Goal: Navigation & Orientation: Find specific page/section

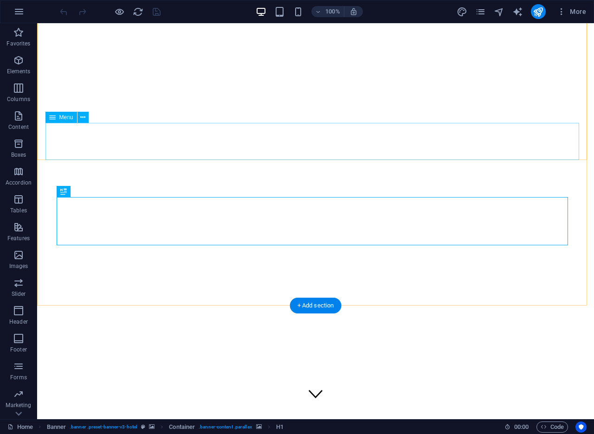
scroll to position [235, 0]
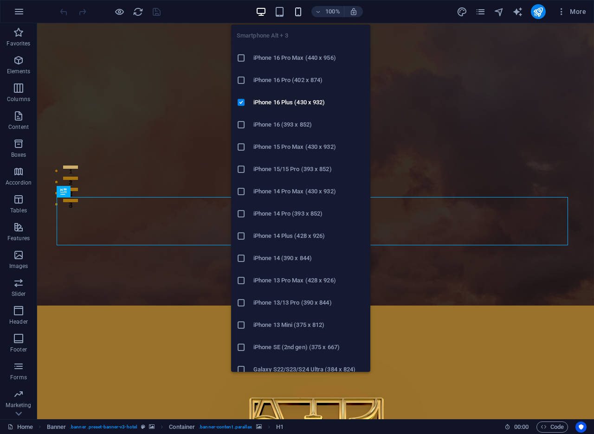
click at [296, 13] on icon "button" at bounding box center [298, 11] width 11 height 11
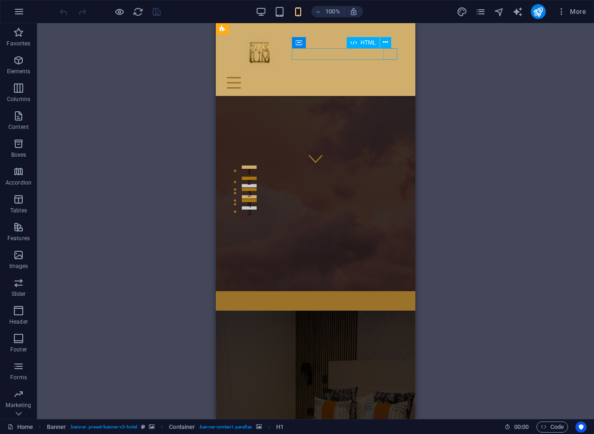
click at [397, 77] on div at bounding box center [315, 83] width 177 height 12
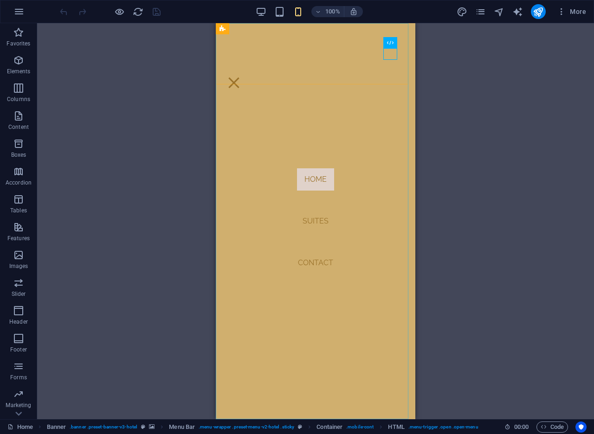
click at [312, 218] on nav "Home Suites Contact" at bounding box center [315, 221] width 199 height 396
click at [312, 223] on nav "Home Suites Contact" at bounding box center [315, 221] width 199 height 396
click at [386, 77] on div at bounding box center [315, 83] width 177 height 12
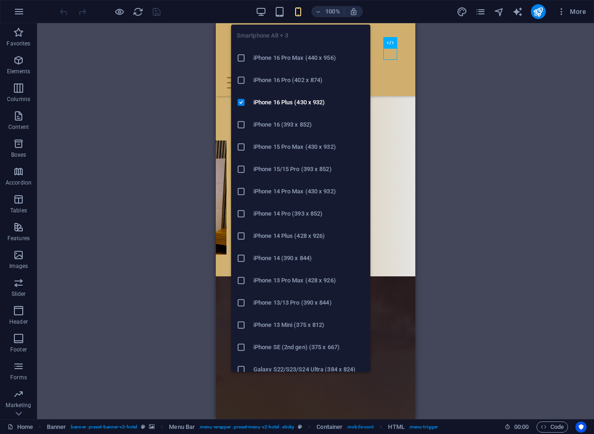
click at [263, 327] on h6 "iPhone 13 Mini (375 x 812)" at bounding box center [308, 325] width 111 height 11
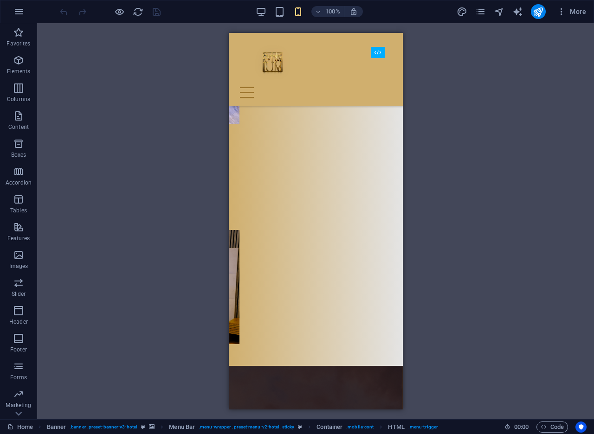
scroll to position [1919, 0]
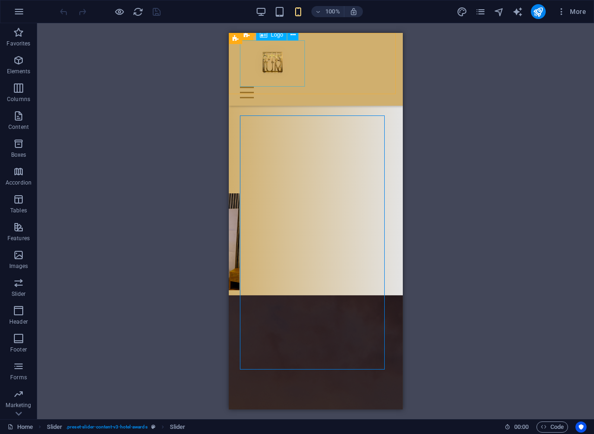
click at [275, 65] on div at bounding box center [315, 63] width 152 height 46
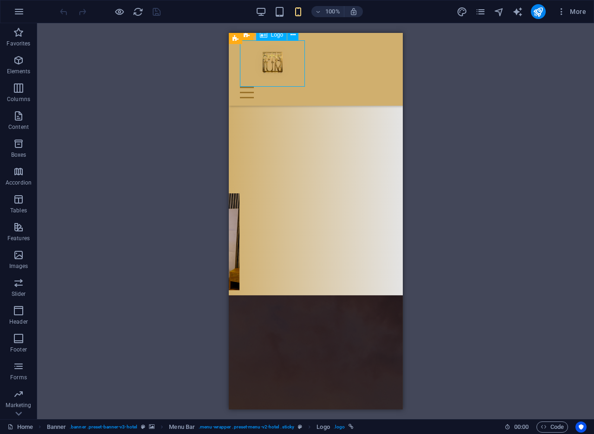
click at [275, 65] on div at bounding box center [315, 63] width 152 height 46
click at [367, 87] on div at bounding box center [315, 93] width 152 height 12
click at [373, 87] on div at bounding box center [315, 93] width 152 height 12
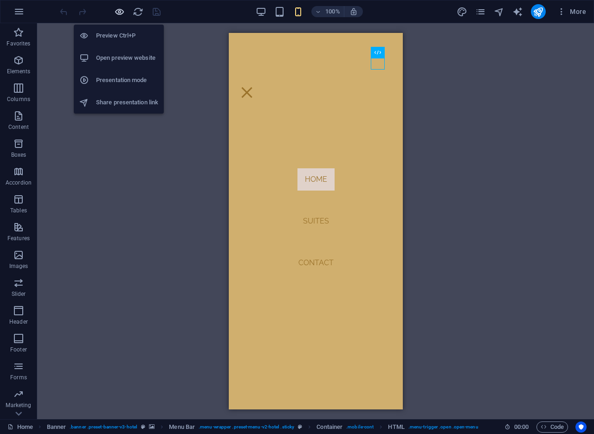
click at [121, 11] on icon "button" at bounding box center [119, 11] width 11 height 11
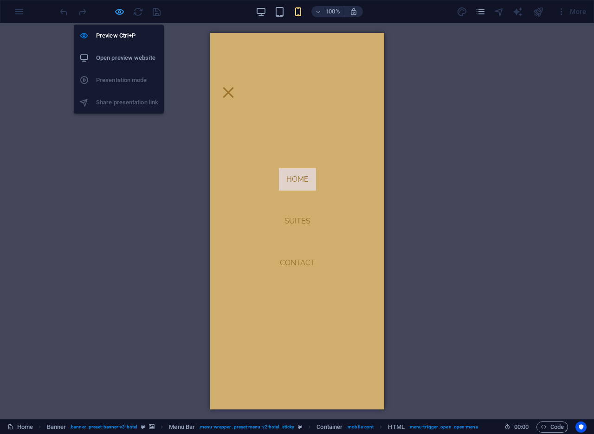
scroll to position [1728, 0]
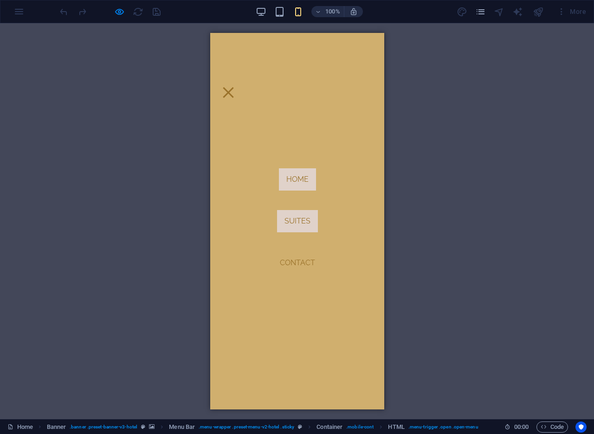
click at [294, 224] on link "Suites" at bounding box center [297, 221] width 41 height 22
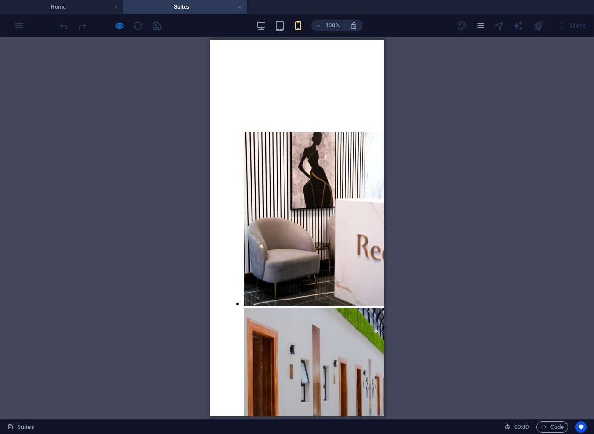
scroll to position [1414, 0]
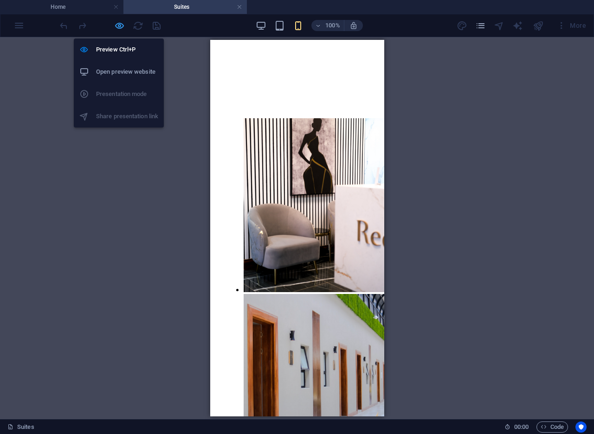
click at [121, 26] on icon "button" at bounding box center [119, 25] width 11 height 11
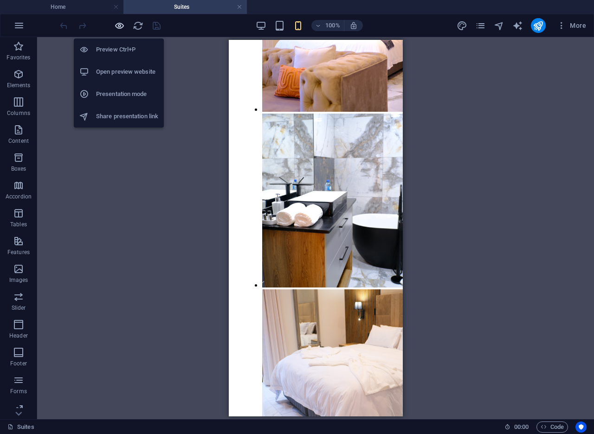
click at [121, 26] on icon "button" at bounding box center [119, 25] width 11 height 11
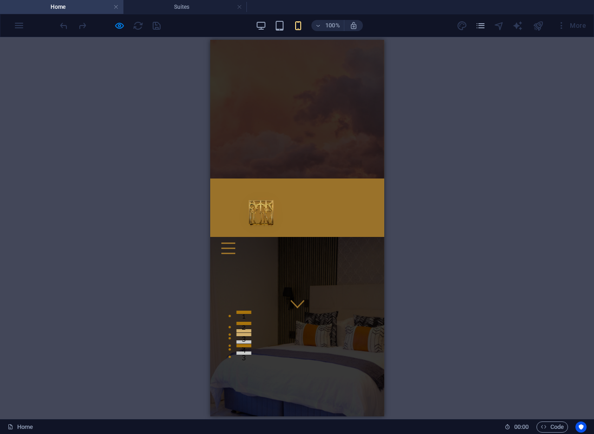
scroll to position [0, 0]
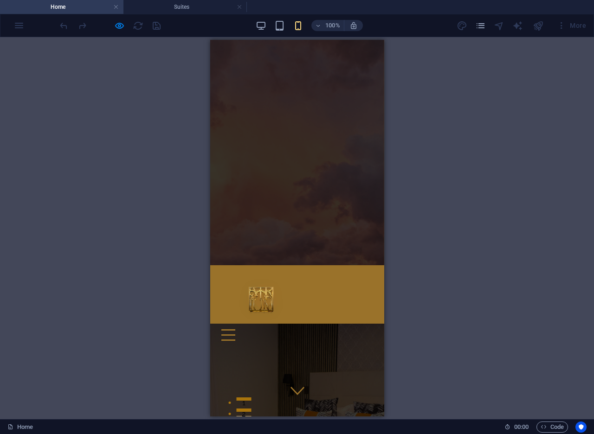
drag, startPoint x: 380, startPoint y: 363, endPoint x: 572, endPoint y: 71, distance: 350.0
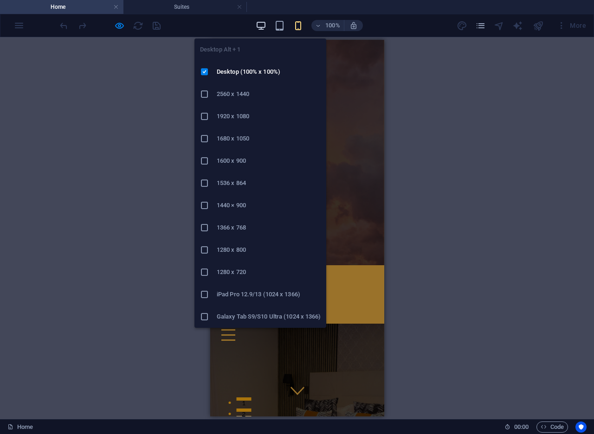
click at [266, 23] on icon "button" at bounding box center [261, 25] width 11 height 11
